Goal: Task Accomplishment & Management: Manage account settings

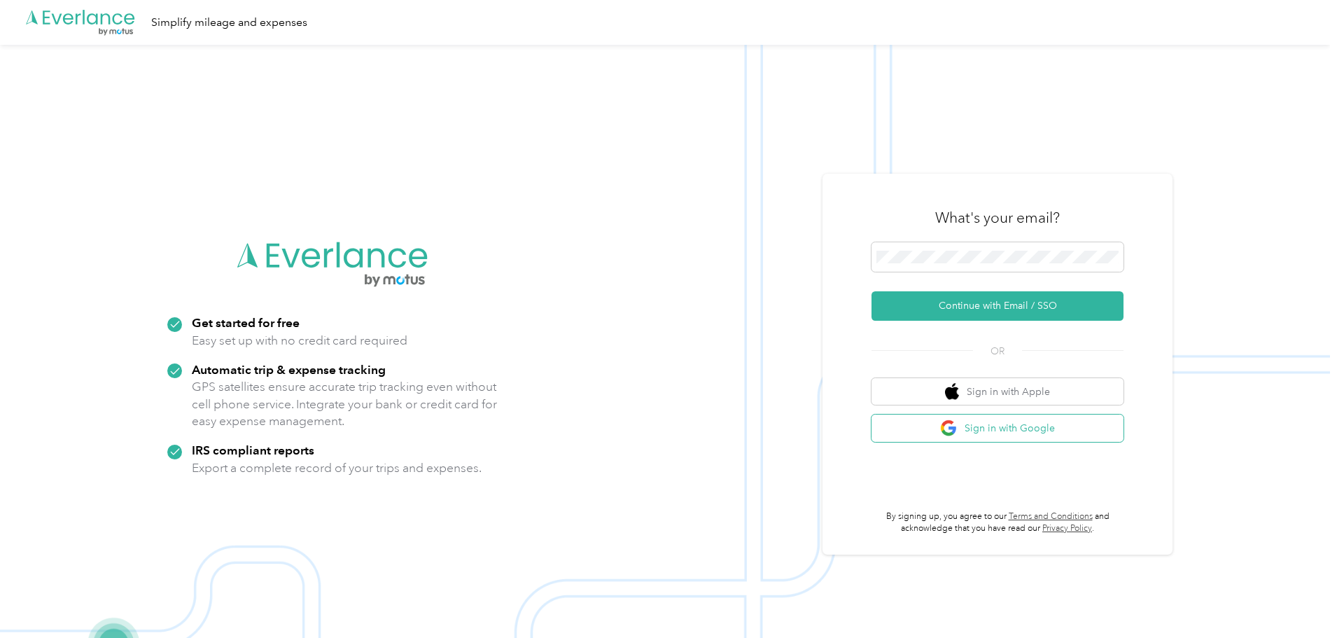
click at [1021, 433] on button "Sign in with Google" at bounding box center [997, 427] width 252 height 27
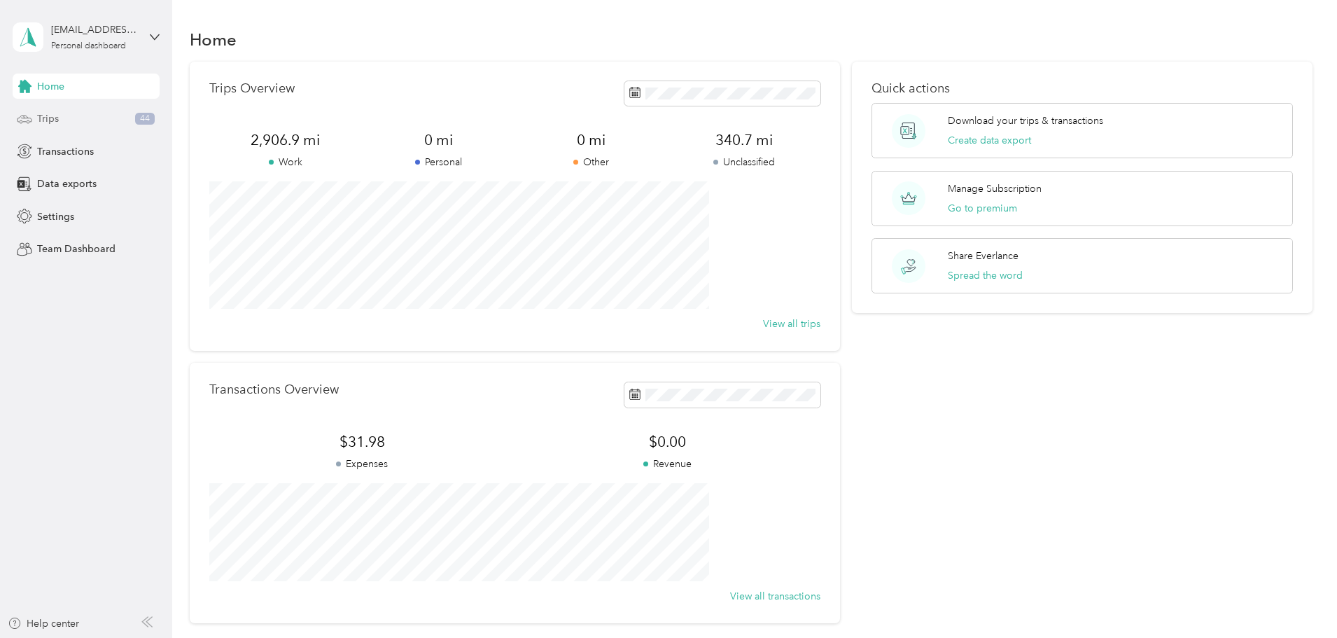
click at [83, 120] on div "Trips 44" at bounding box center [86, 118] width 147 height 25
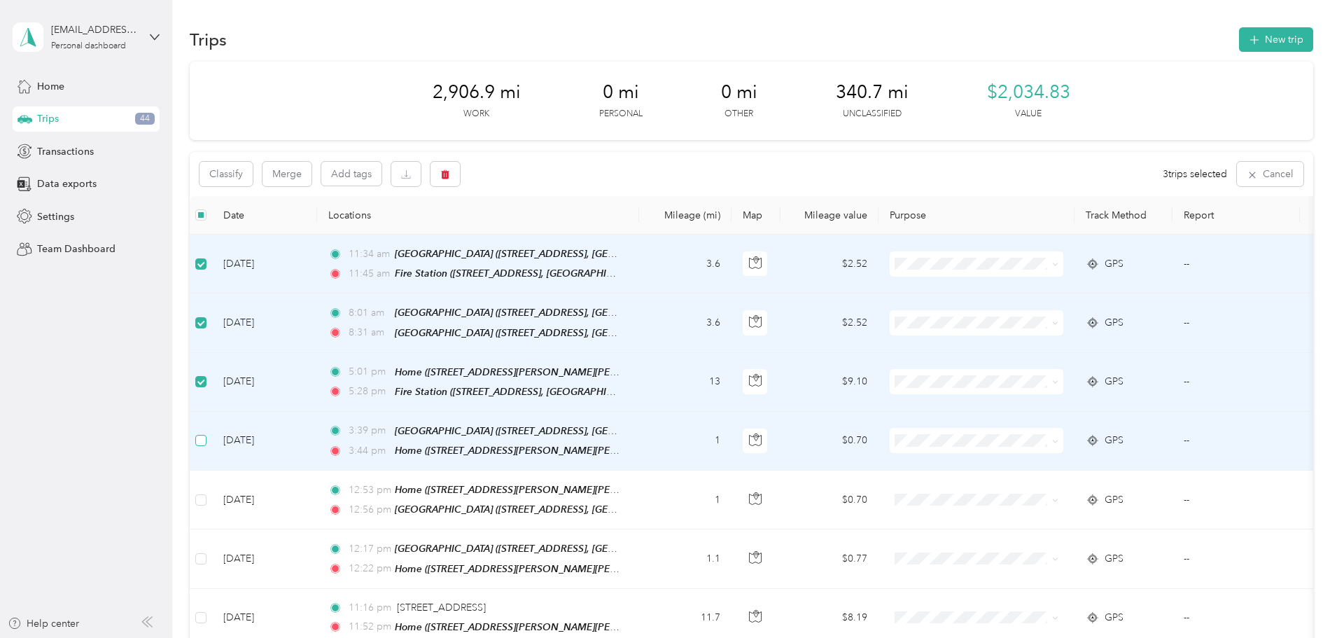
click at [206, 433] on label at bounding box center [200, 440] width 11 height 15
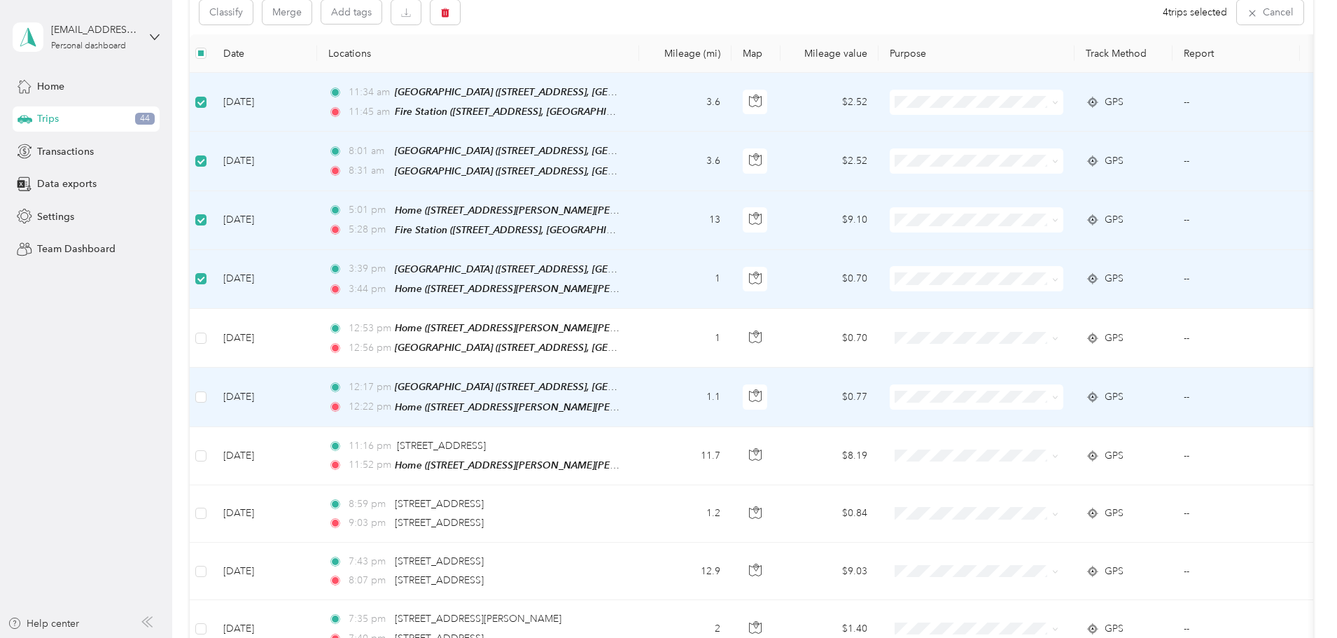
scroll to position [210, 0]
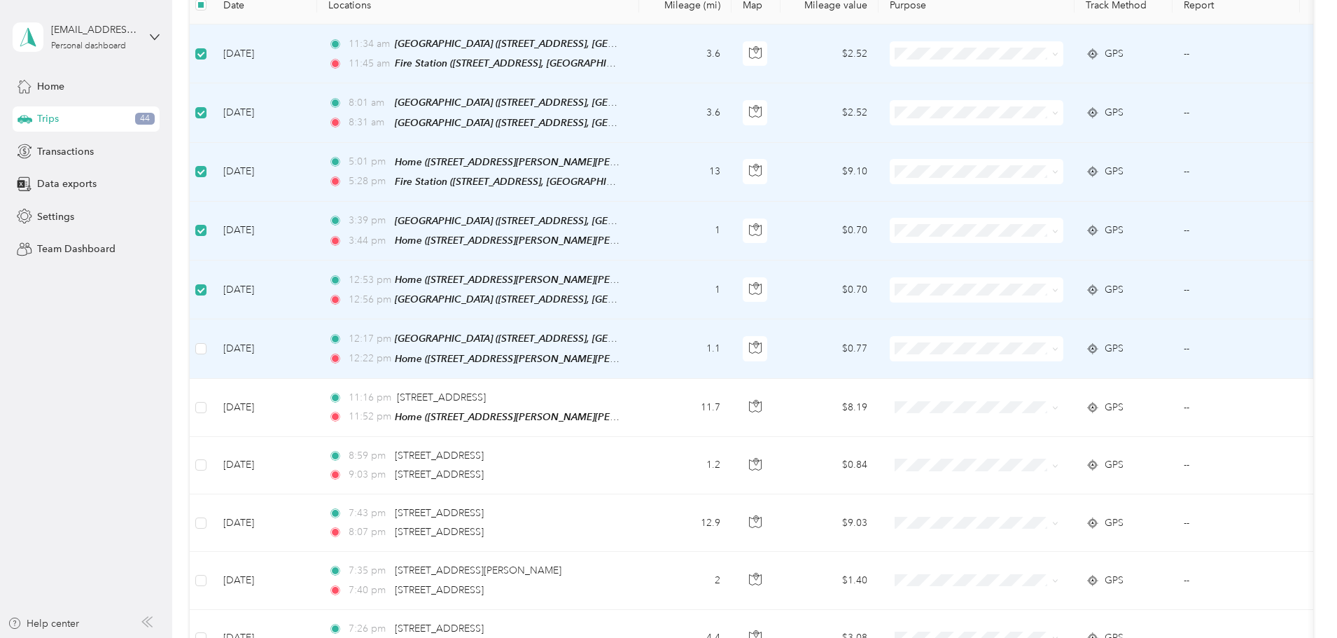
click at [212, 335] on td at bounding box center [201, 348] width 22 height 59
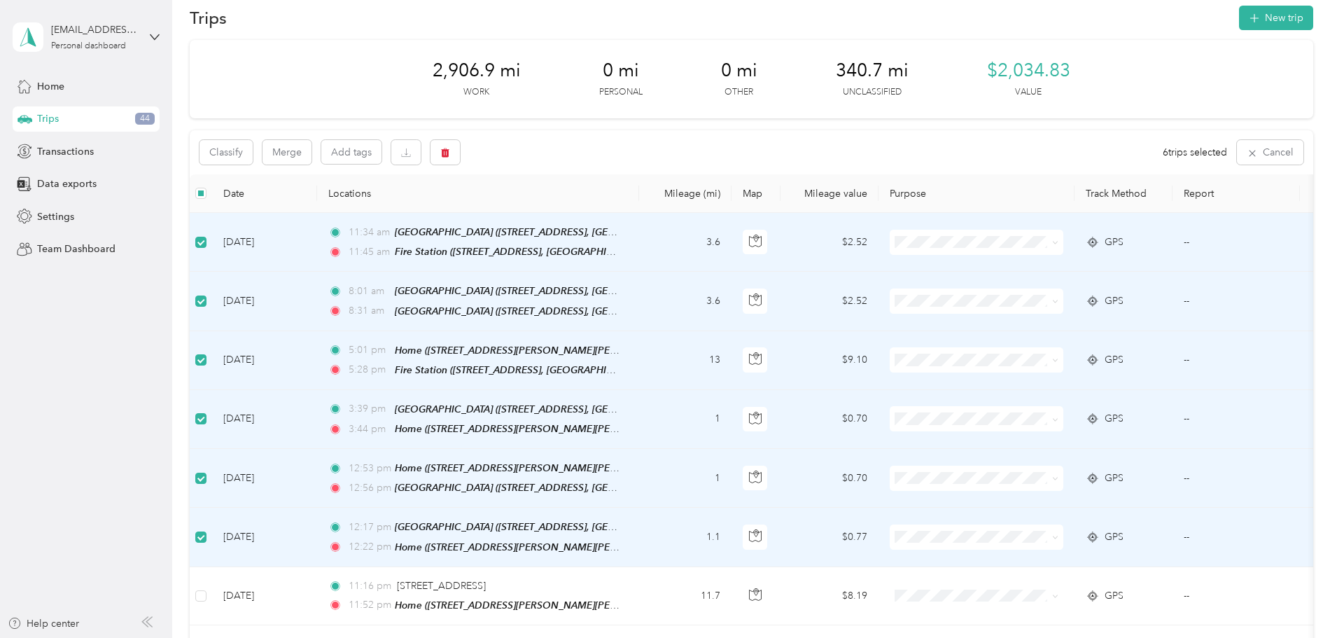
scroll to position [0, 0]
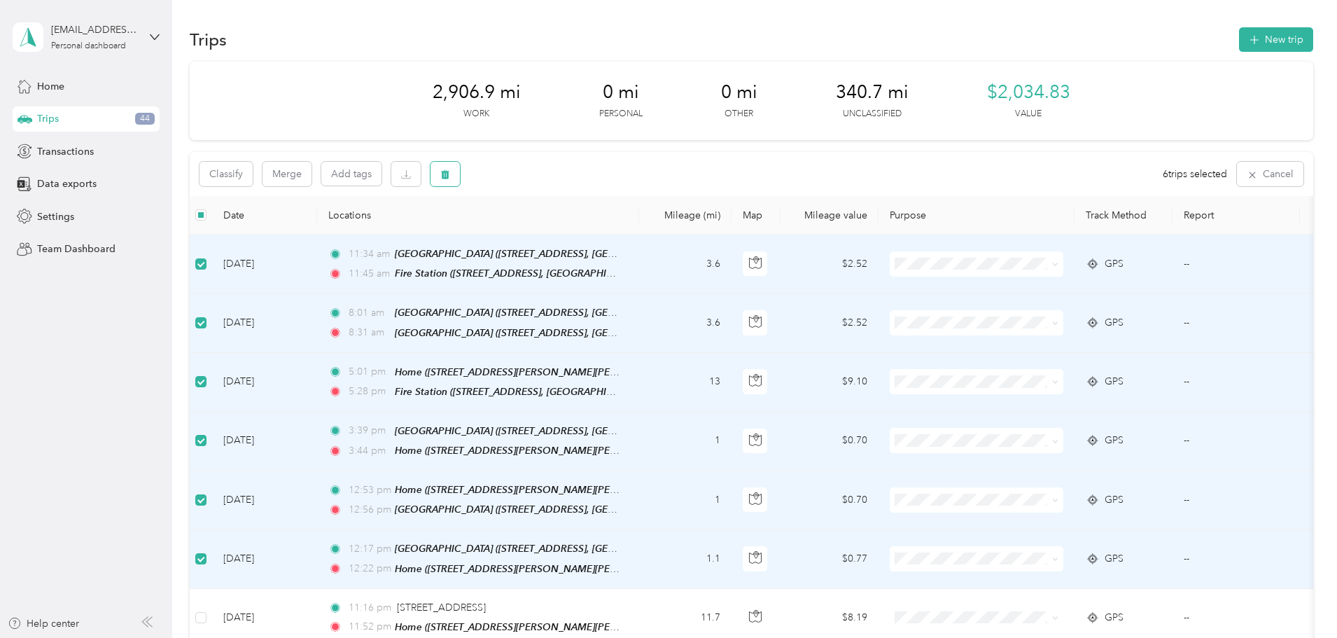
click at [450, 176] on icon "button" at bounding box center [445, 174] width 10 height 10
click at [645, 235] on button "Yes" at bounding box center [642, 232] width 27 height 22
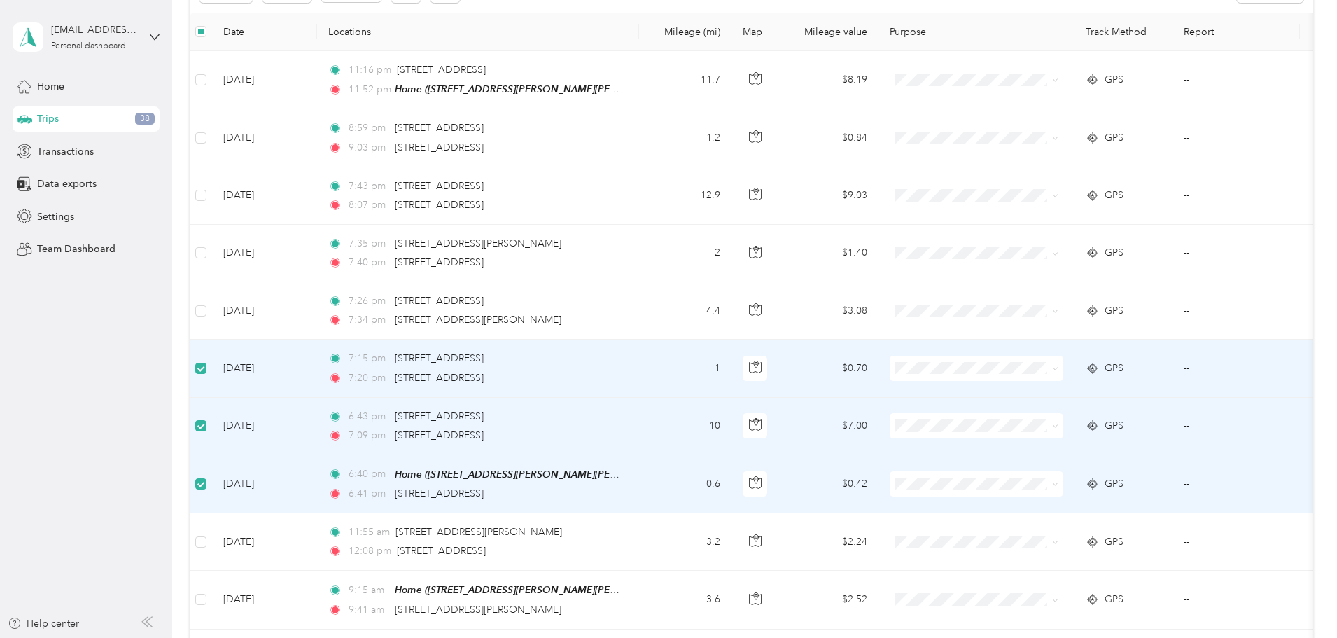
scroll to position [139, 0]
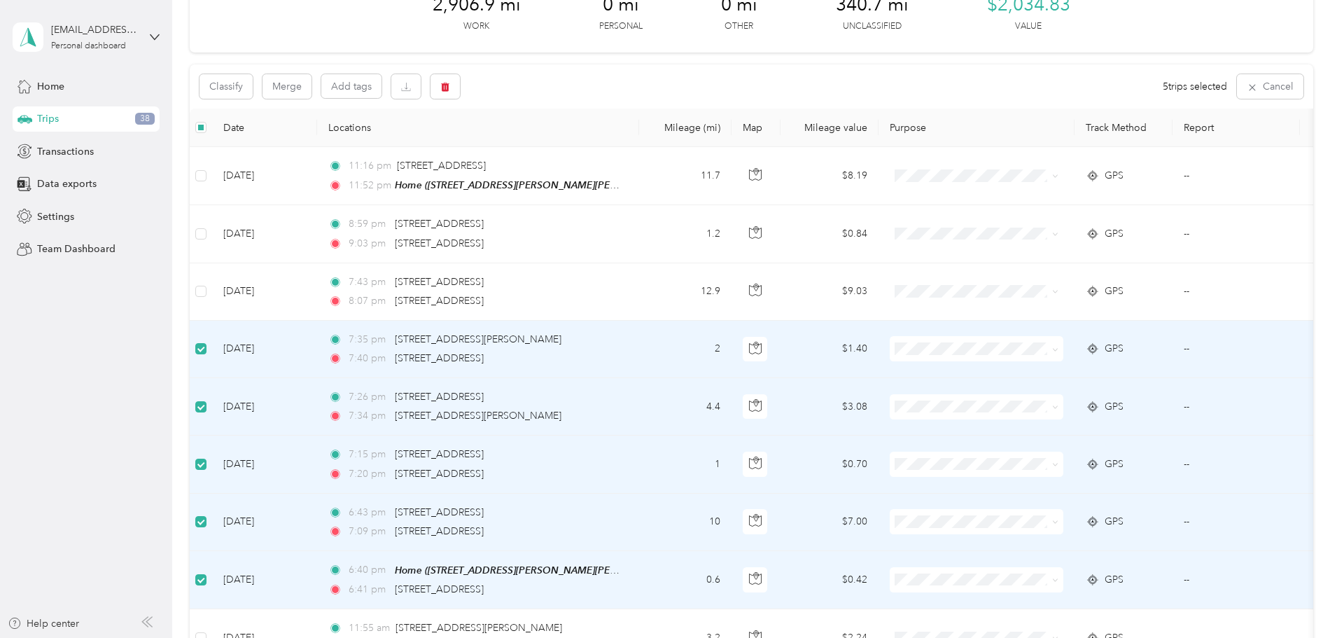
scroll to position [0, 0]
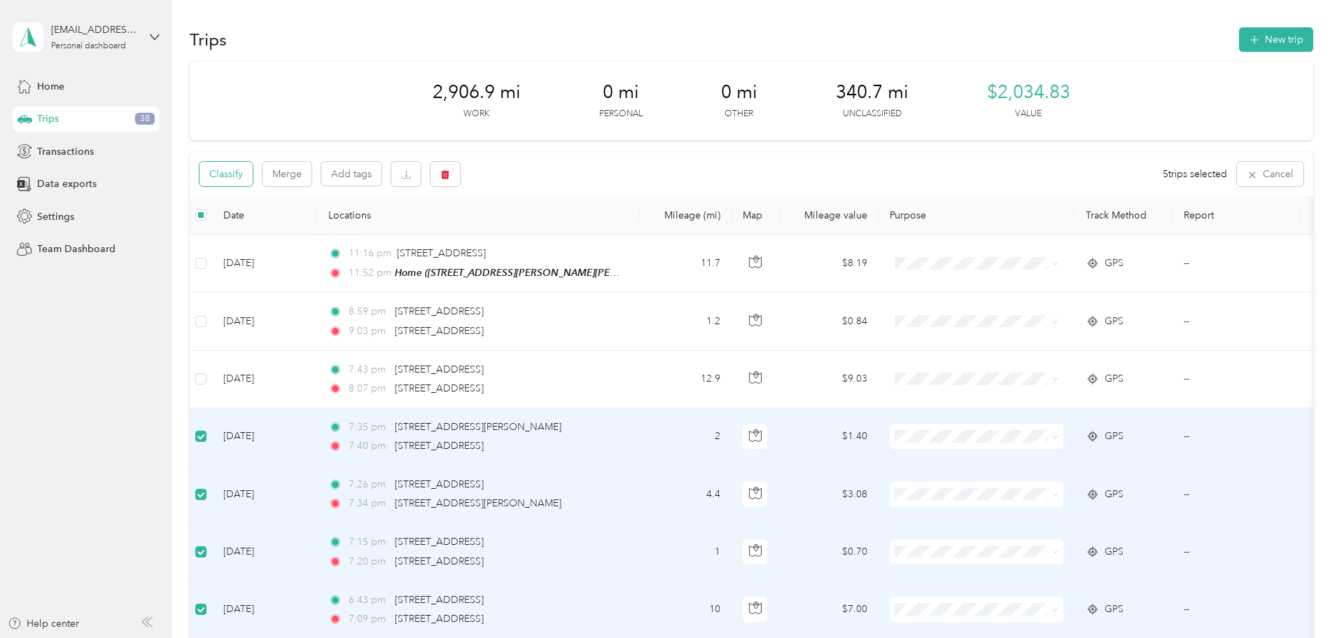
click at [253, 174] on button "Classify" at bounding box center [225, 174] width 53 height 24
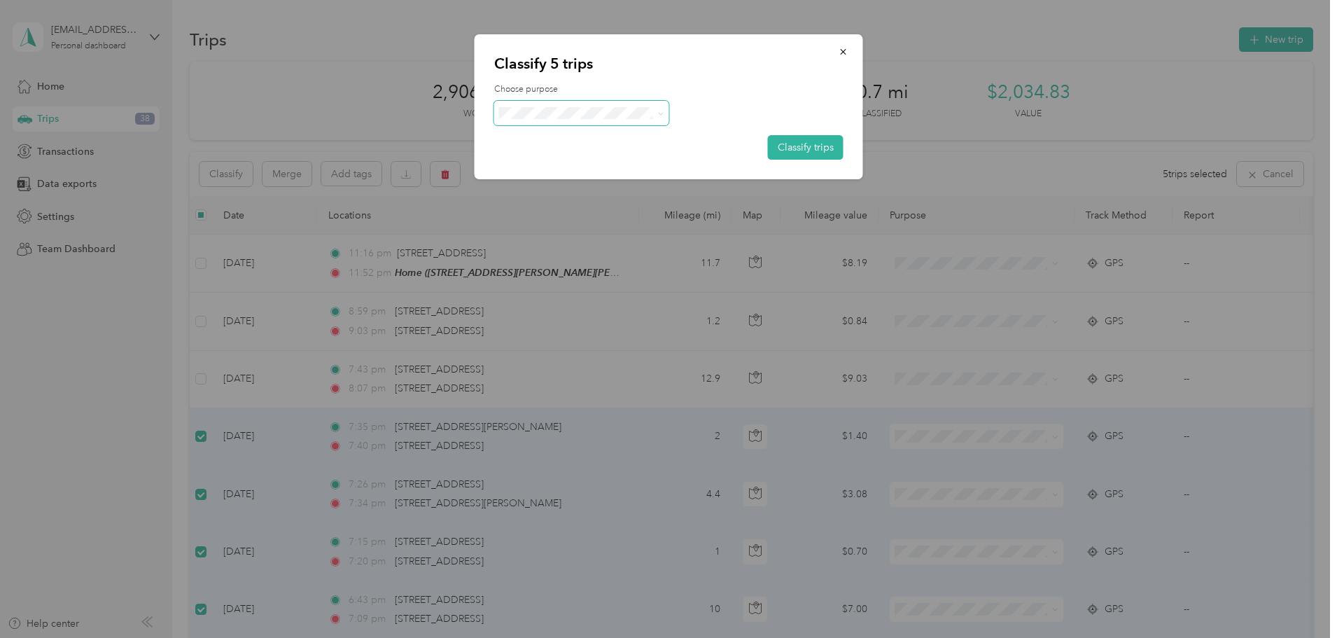
click at [587, 104] on span at bounding box center [581, 113] width 175 height 24
click at [563, 188] on span "Doordash" at bounding box center [593, 188] width 130 height 15
click at [812, 146] on button "Classify trips" at bounding box center [806, 147] width 76 height 24
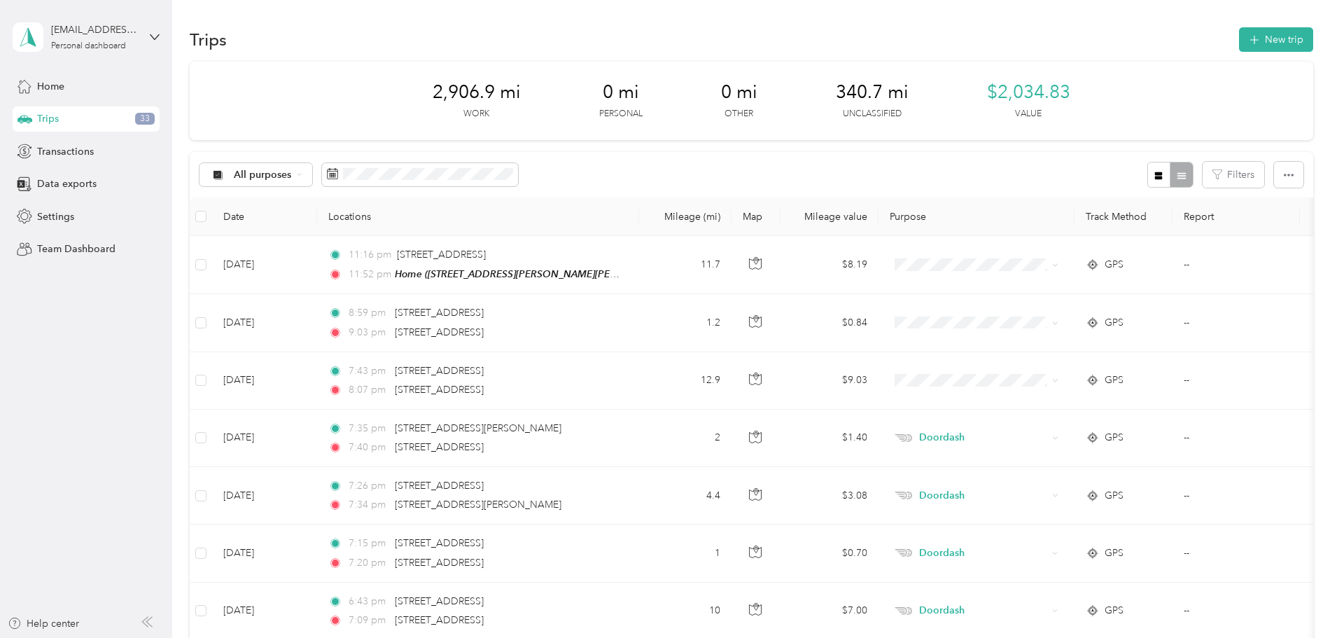
click at [212, 217] on th at bounding box center [201, 216] width 22 height 38
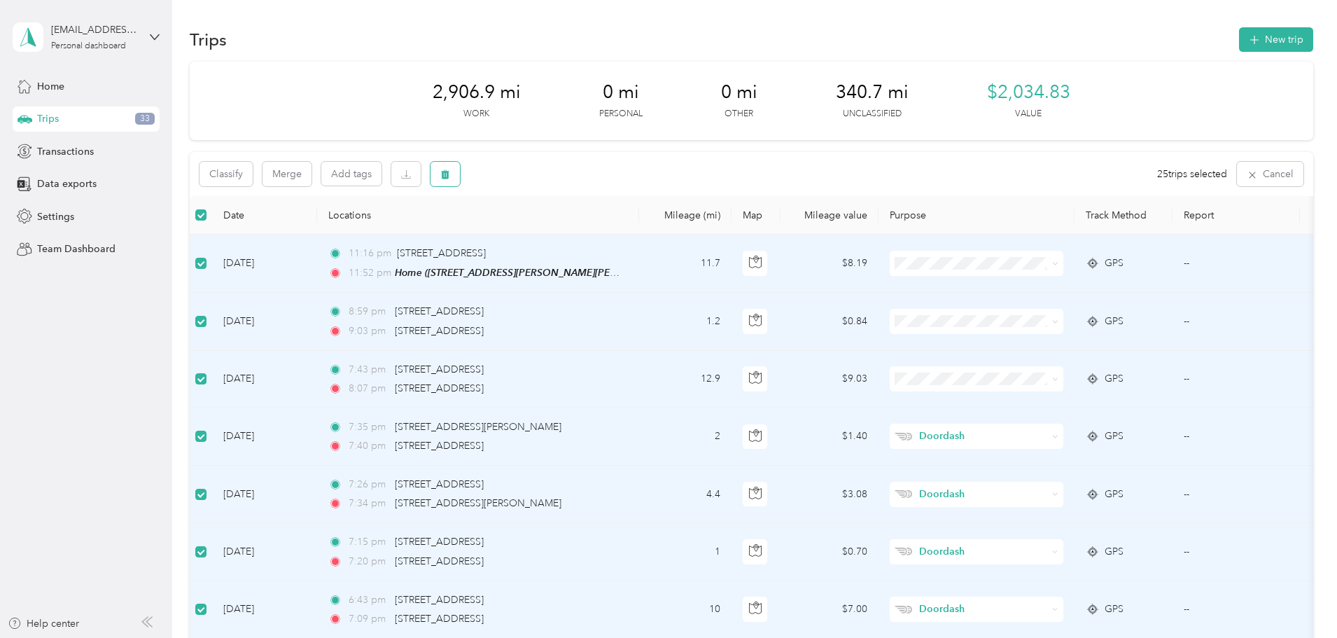
click at [449, 171] on icon "button" at bounding box center [445, 174] width 8 height 9
click at [642, 230] on div "Click to name as a Favorite Place" at bounding box center [595, 220] width 163 height 34
click at [638, 237] on button "Yes" at bounding box center [645, 232] width 27 height 22
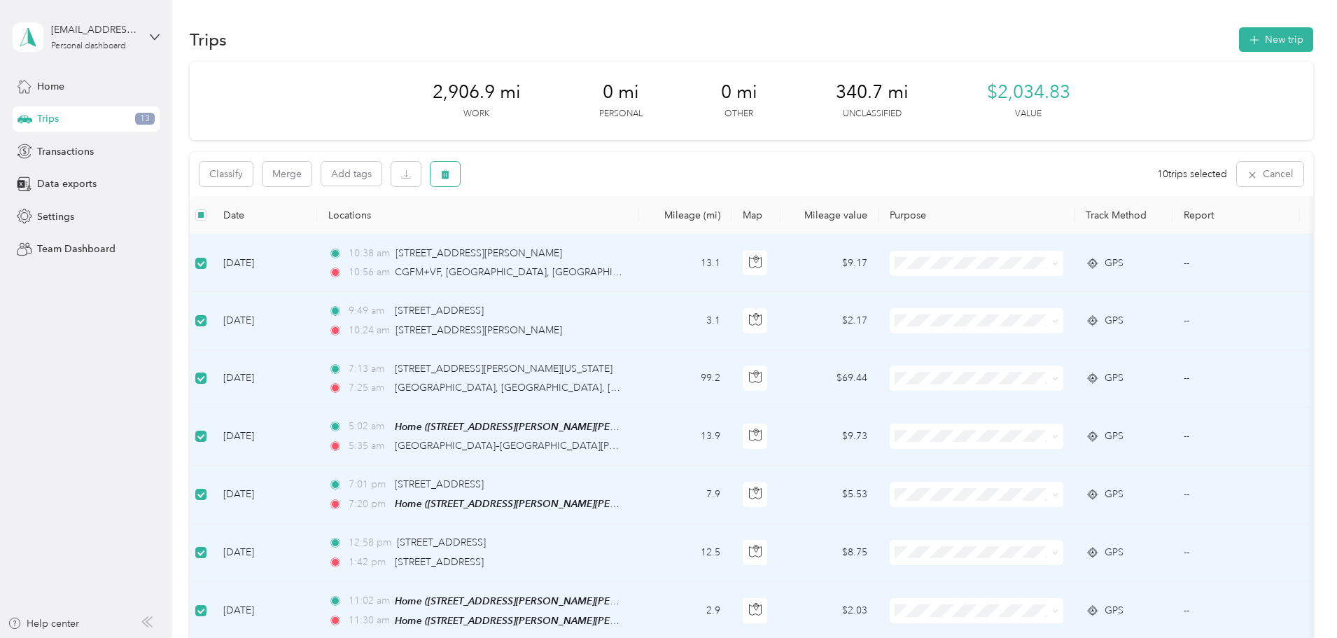
click at [449, 174] on icon "button" at bounding box center [445, 174] width 8 height 9
click at [646, 232] on button "Yes" at bounding box center [645, 232] width 27 height 22
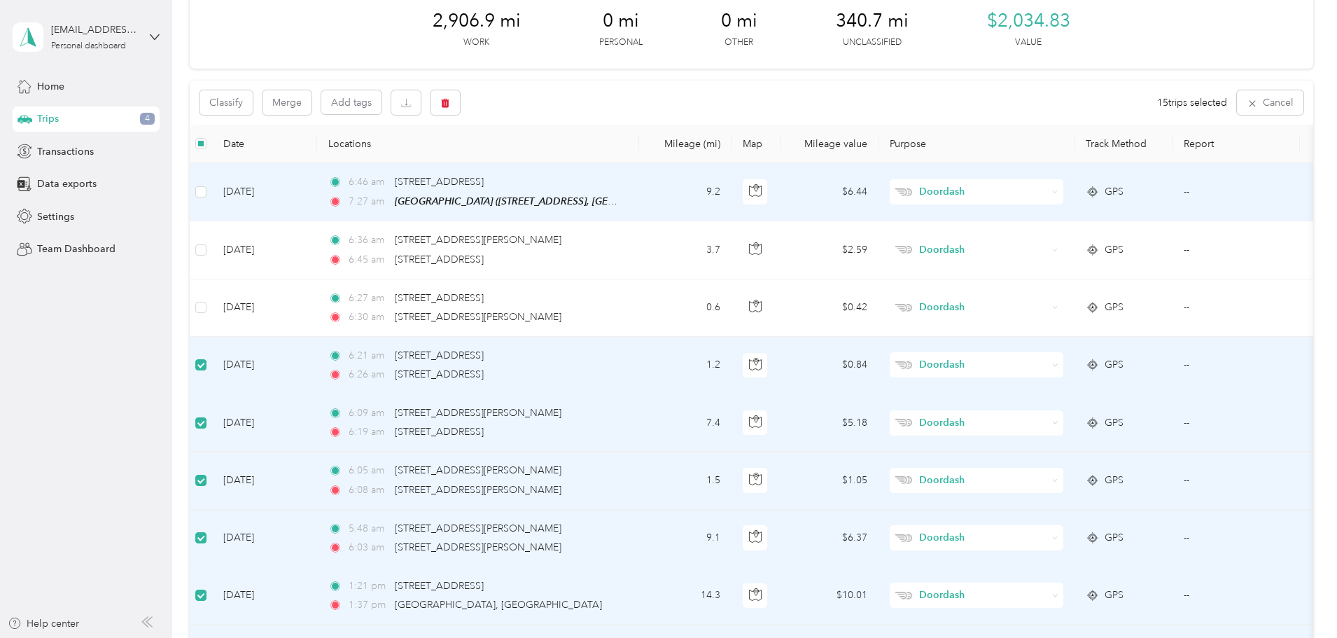
scroll to position [69, 0]
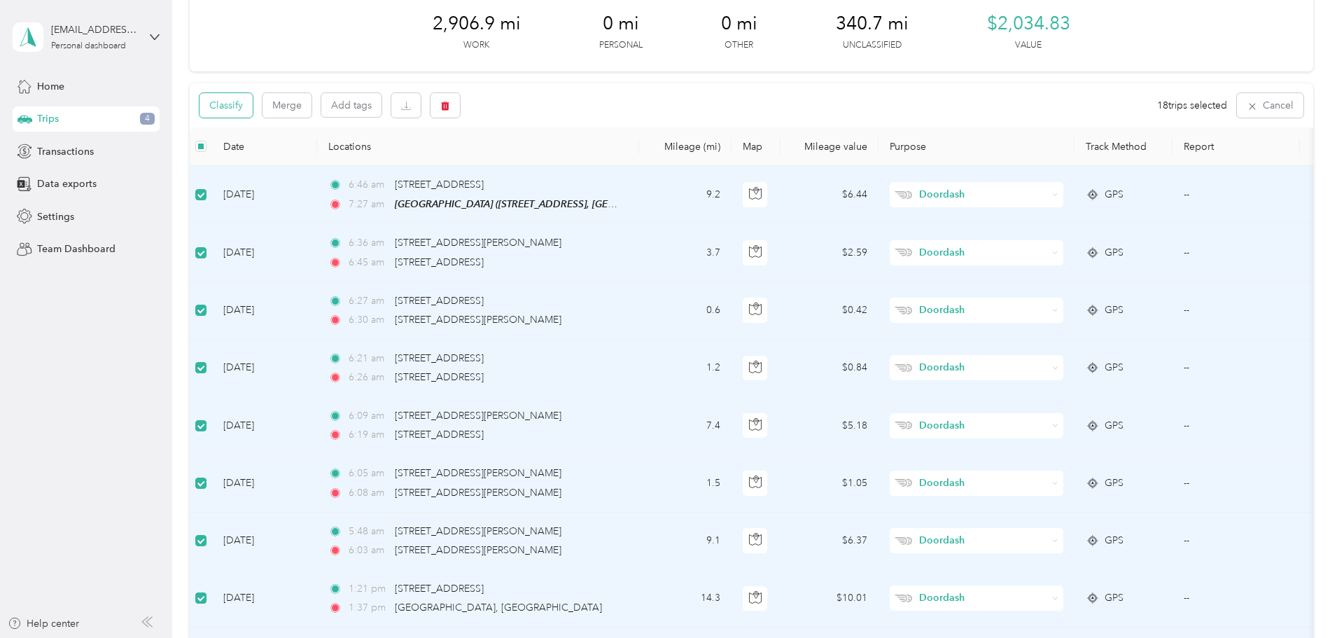
click at [253, 108] on button "Classify" at bounding box center [225, 105] width 53 height 24
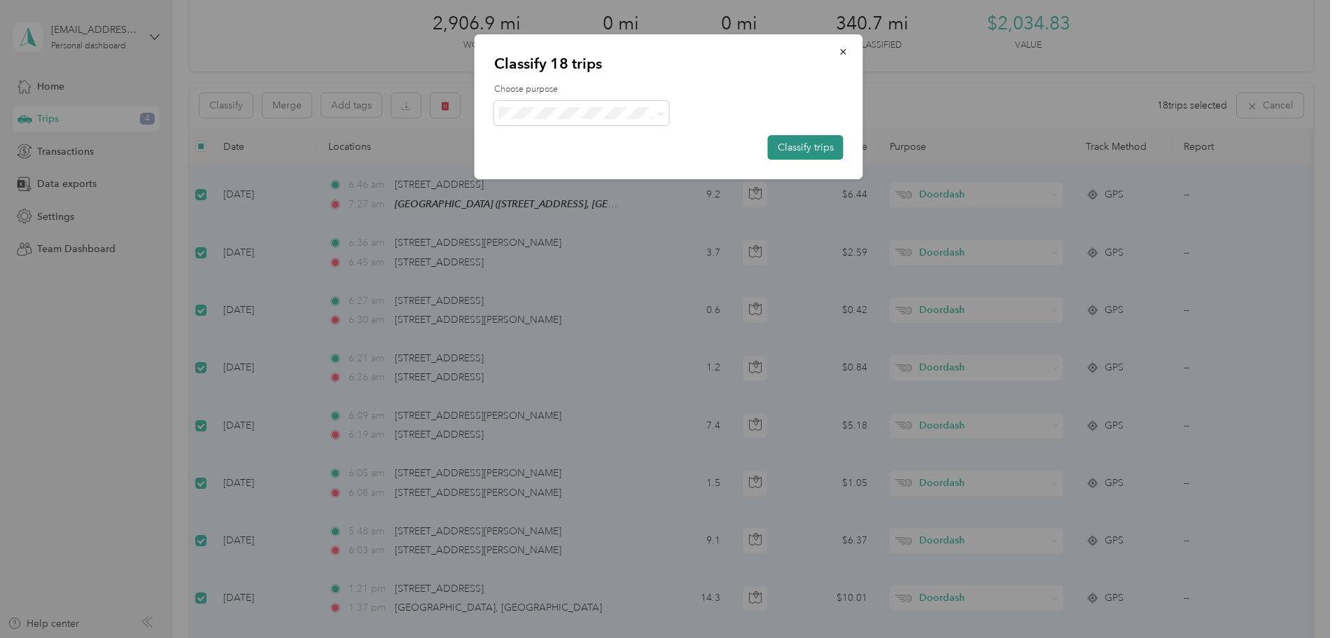
click at [820, 152] on button "Classify trips" at bounding box center [806, 147] width 76 height 24
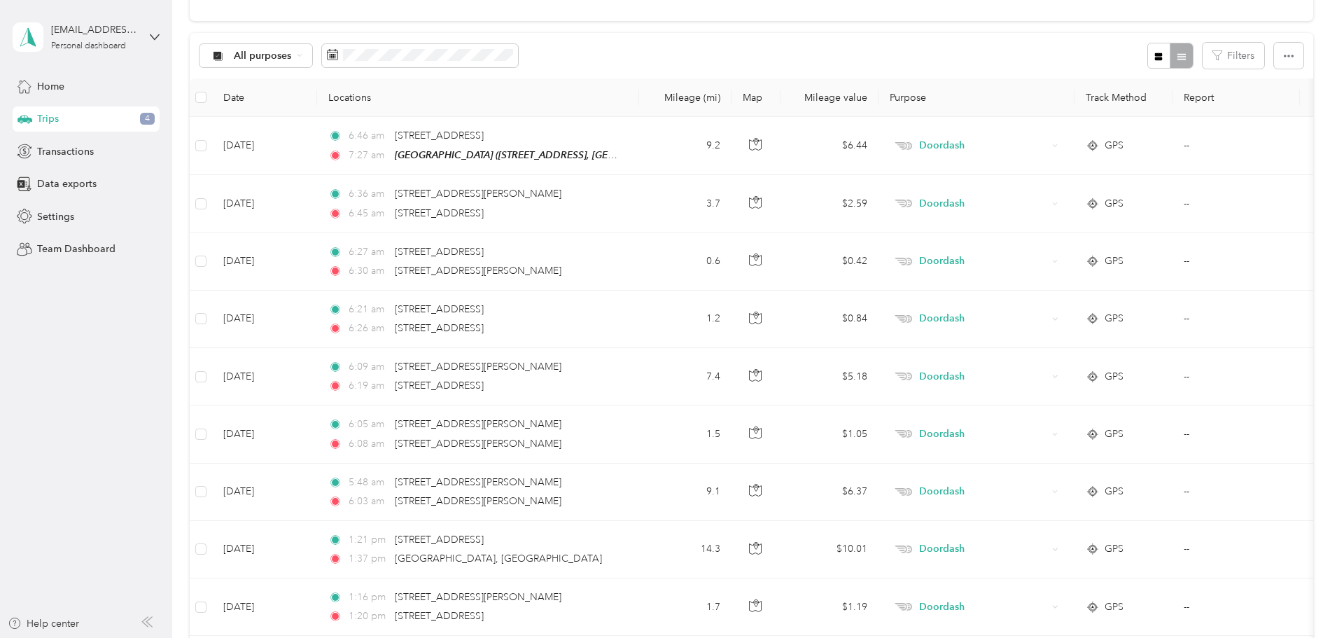
scroll to position [0, 0]
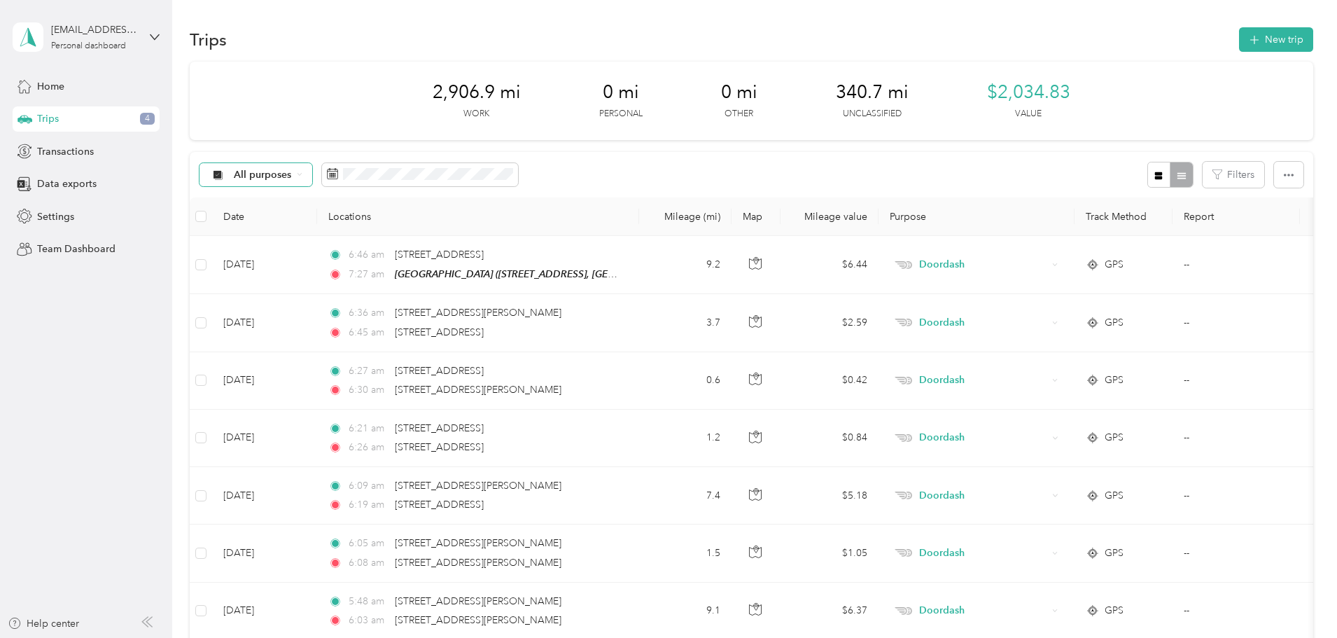
click at [292, 174] on span "All purposes" at bounding box center [263, 175] width 58 height 10
click at [362, 224] on span "Unclassified" at bounding box center [362, 224] width 68 height 15
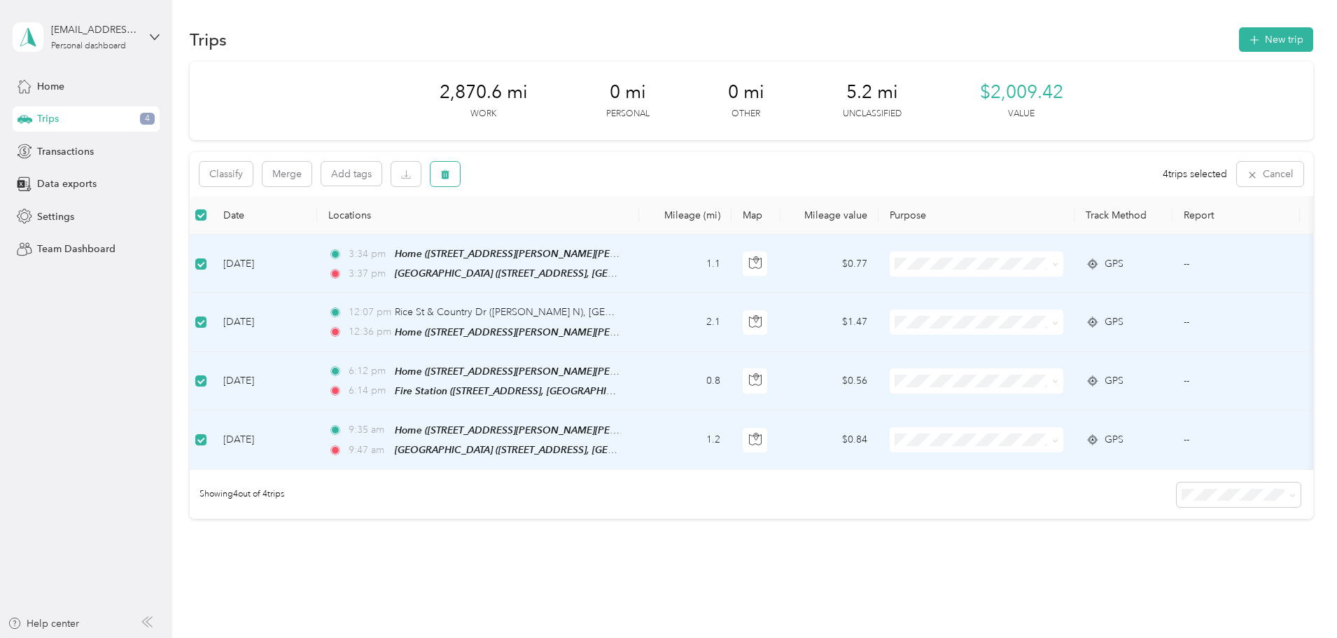
click at [460, 176] on button "button" at bounding box center [444, 174] width 29 height 24
click at [644, 237] on button "Yes" at bounding box center [642, 232] width 27 height 22
